Goal: Transaction & Acquisition: Purchase product/service

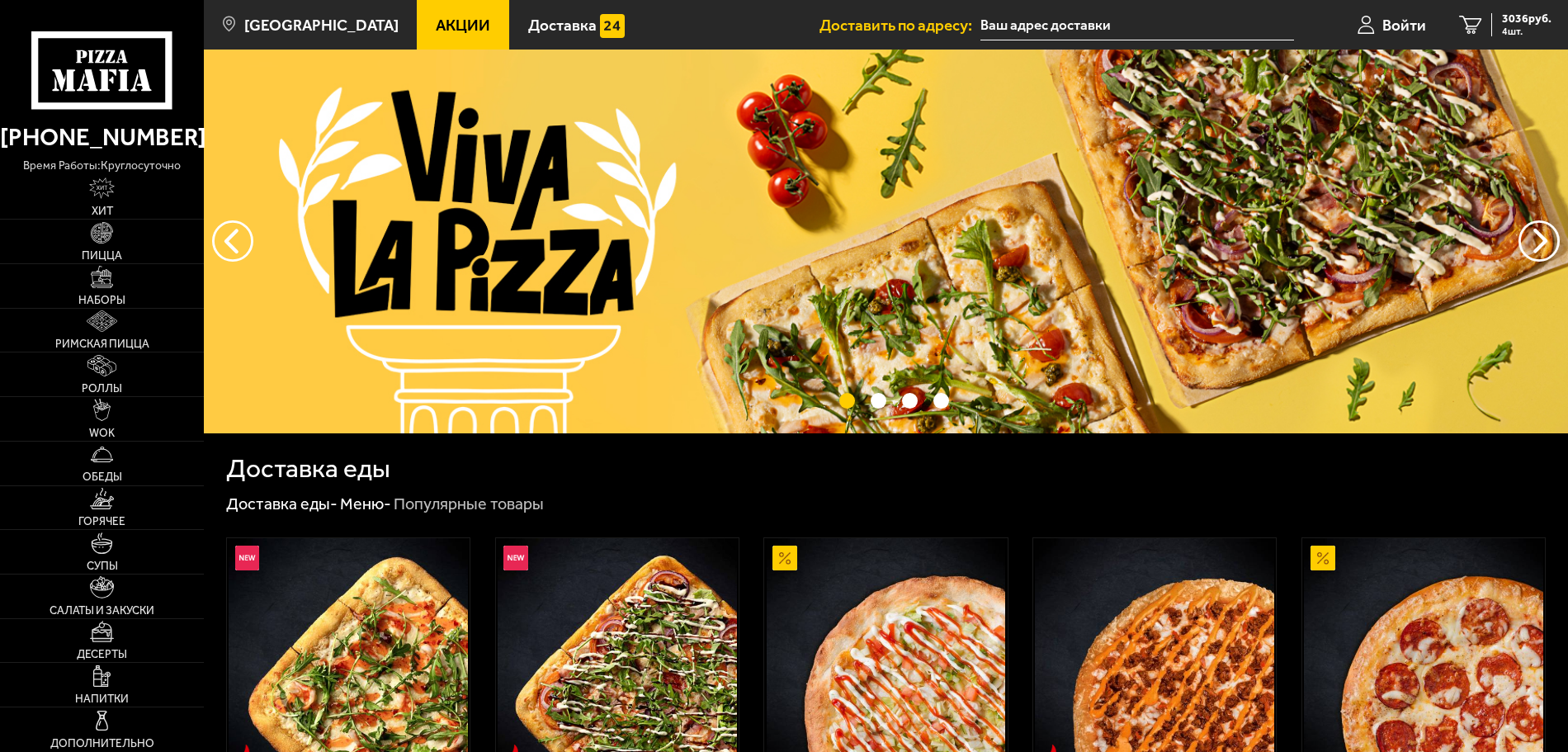
drag, startPoint x: 438, startPoint y: 23, endPoint x: 544, endPoint y: 198, distance: 204.6
click at [438, 22] on span "Акции" at bounding box center [464, 25] width 55 height 16
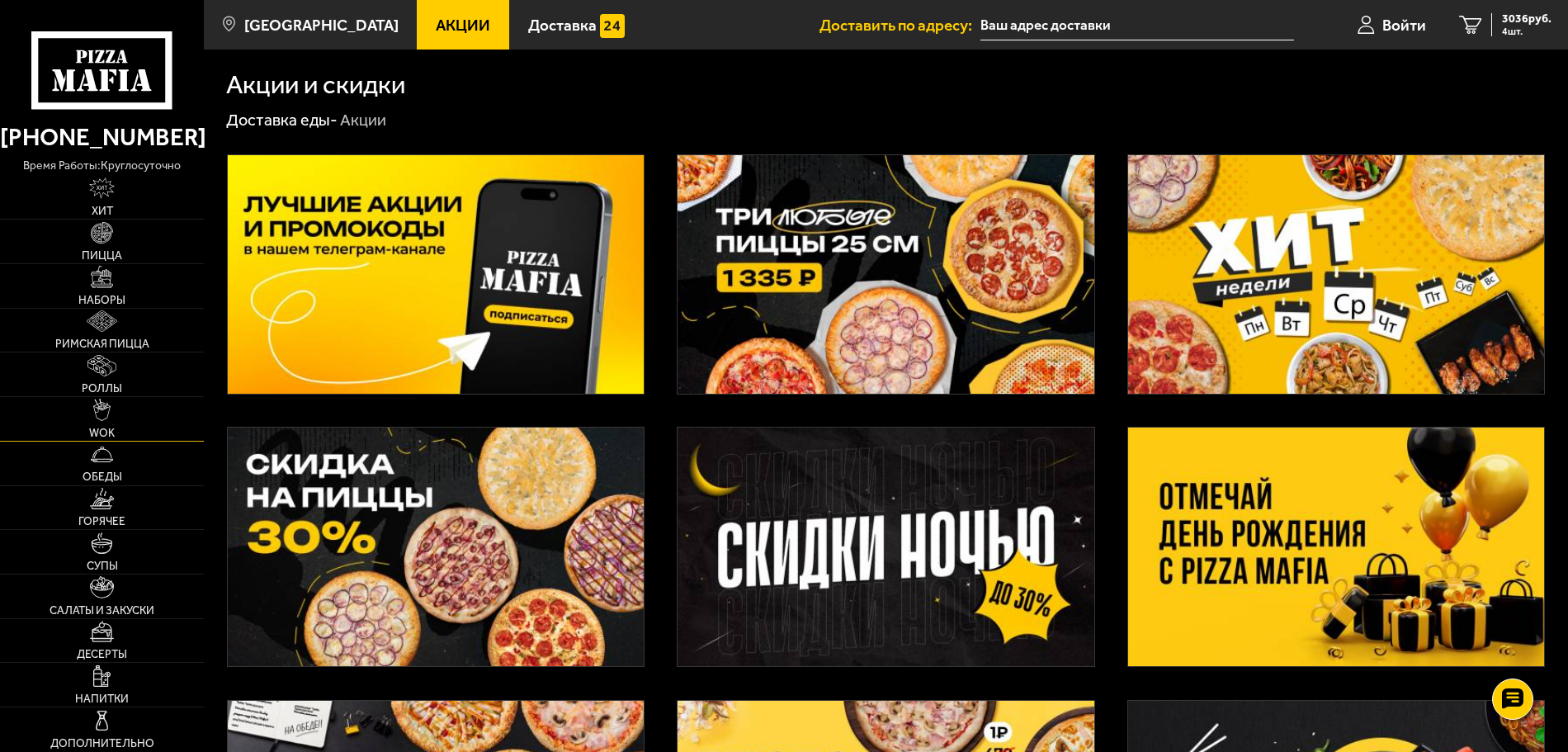
click at [114, 413] on link "WOK" at bounding box center [101, 419] width 204 height 44
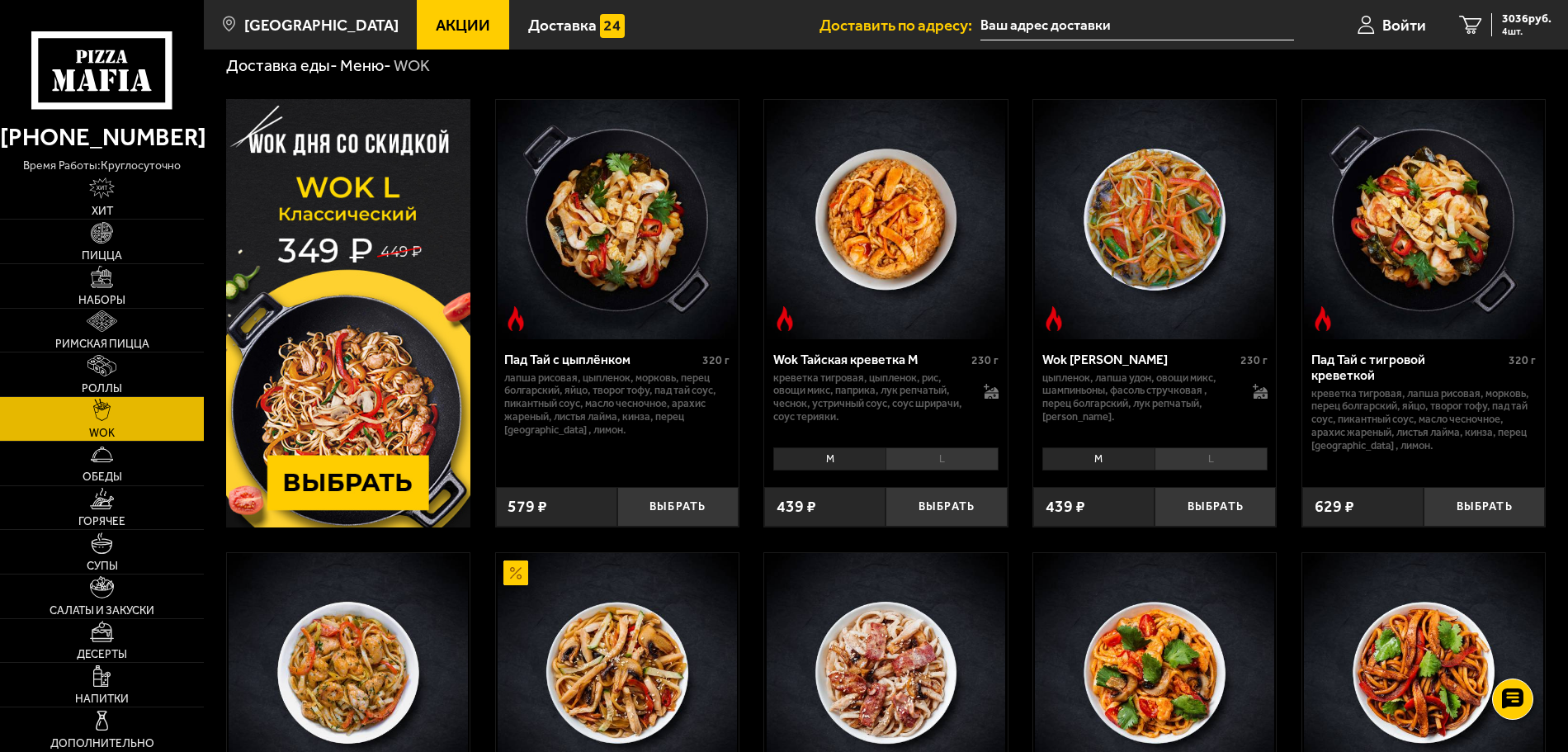
scroll to position [82, 0]
